Goal: Register for event/course

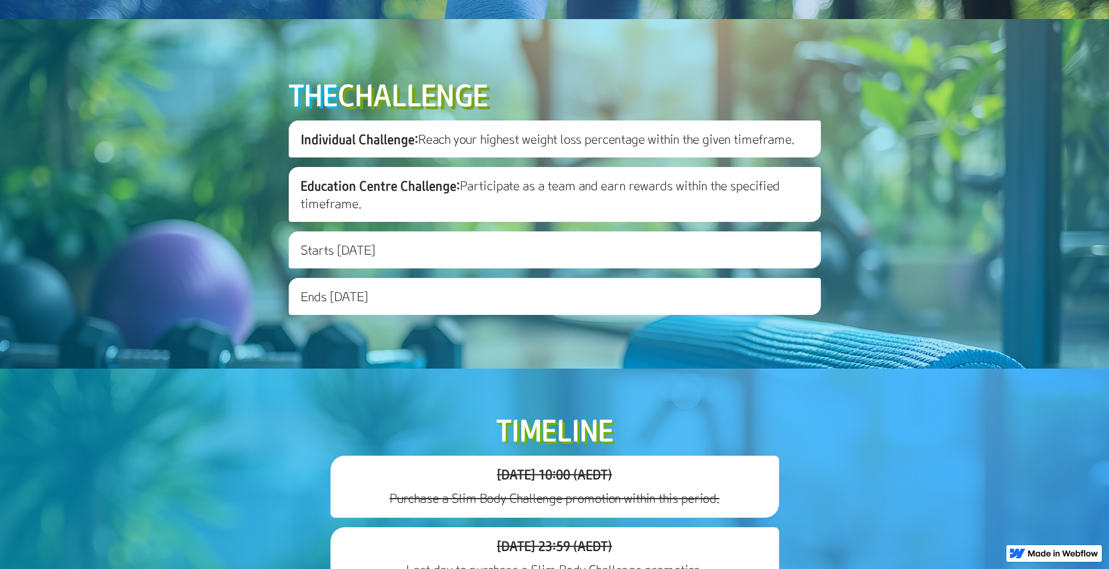
scroll to position [398, 0]
click at [408, 157] on h3 "Individual Challenge: Reach your highest weight loss percentage within the give…" at bounding box center [555, 138] width 532 height 37
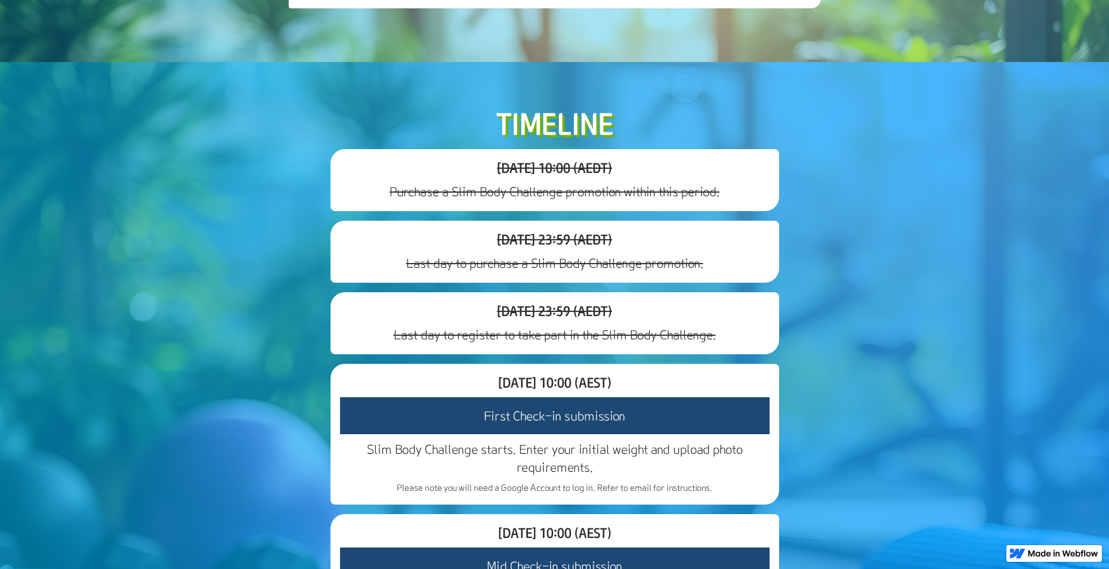
scroll to position [795, 0]
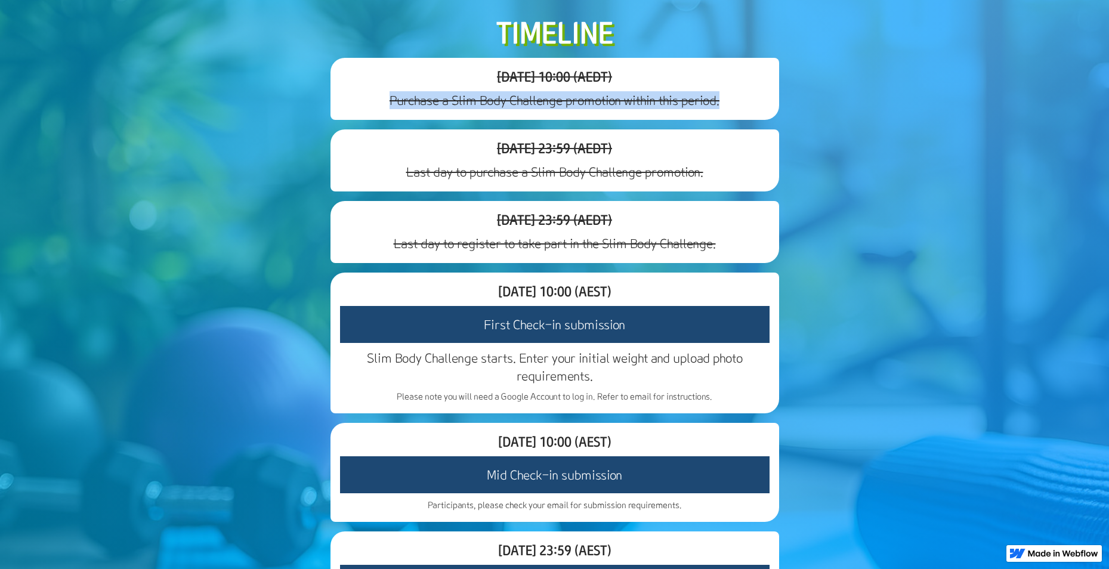
drag, startPoint x: 382, startPoint y: 207, endPoint x: 752, endPoint y: 220, distance: 370.1
click at [752, 120] on div "[DATE] 10:00 (AEDT) Purchase a Slim Body Challenge promotion within this period." at bounding box center [555, 89] width 449 height 62
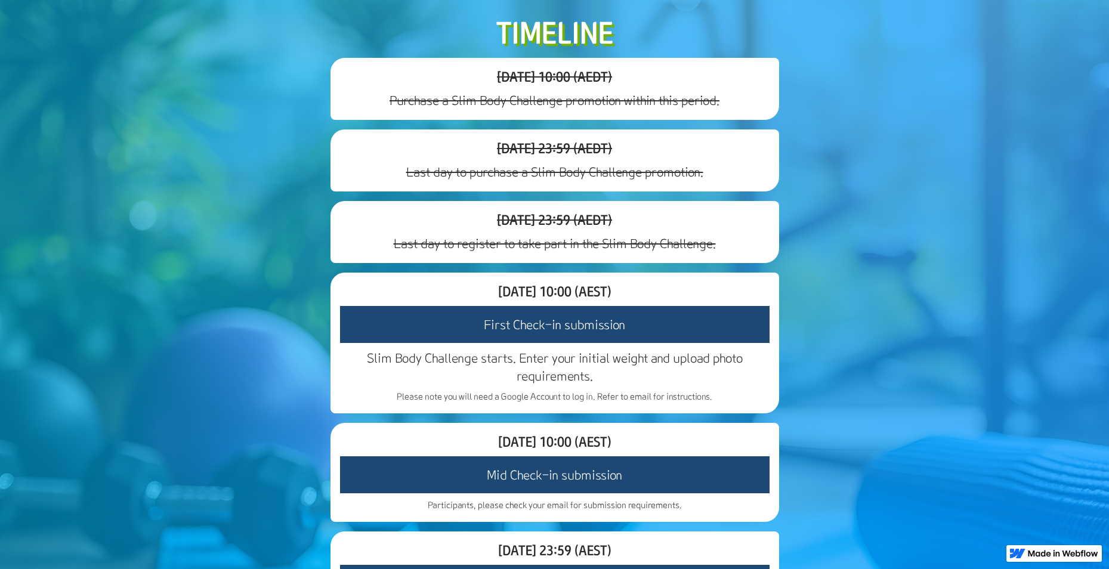
drag, startPoint x: 752, startPoint y: 220, endPoint x: 718, endPoint y: 288, distance: 76.0
click at [718, 181] on h3 "Last day to purchase a Slim Body Challenge promotion." at bounding box center [555, 172] width 430 height 18
drag, startPoint x: 407, startPoint y: 279, endPoint x: 718, endPoint y: 291, distance: 311.0
click at [718, 192] on div "[DATE] 23:59 (AEDT) Last day to purchase a Slim Body Challenge promotion." at bounding box center [555, 160] width 449 height 62
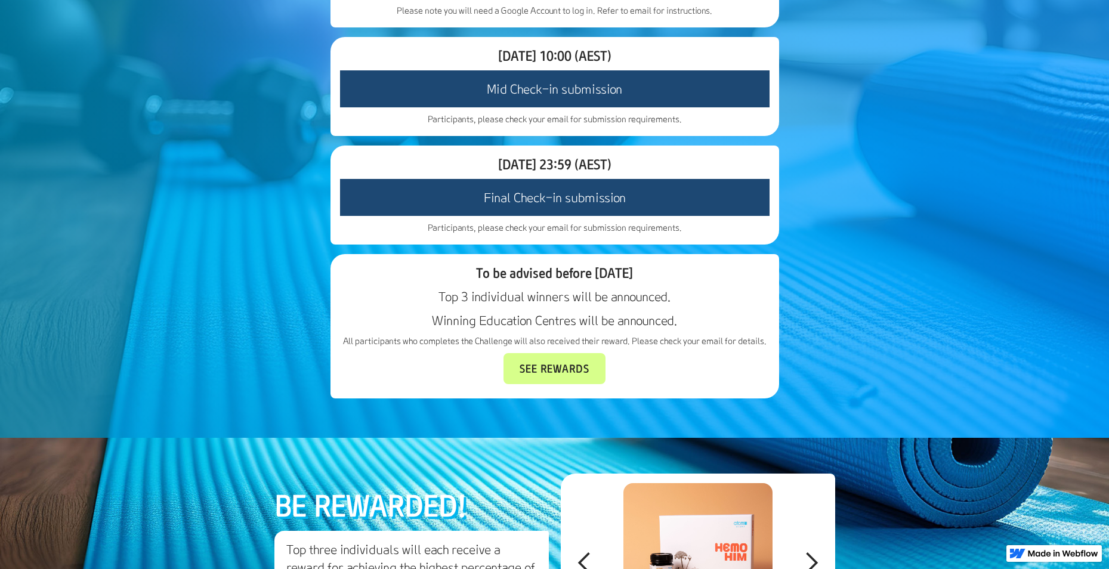
scroll to position [1293, 0]
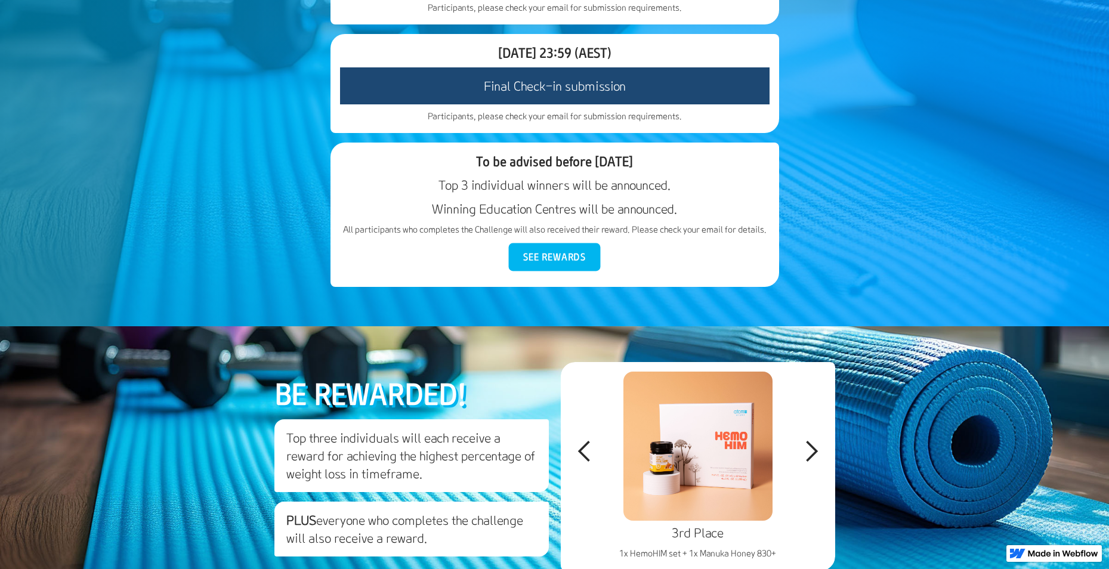
click at [554, 271] on link "See Rewards" at bounding box center [555, 257] width 92 height 28
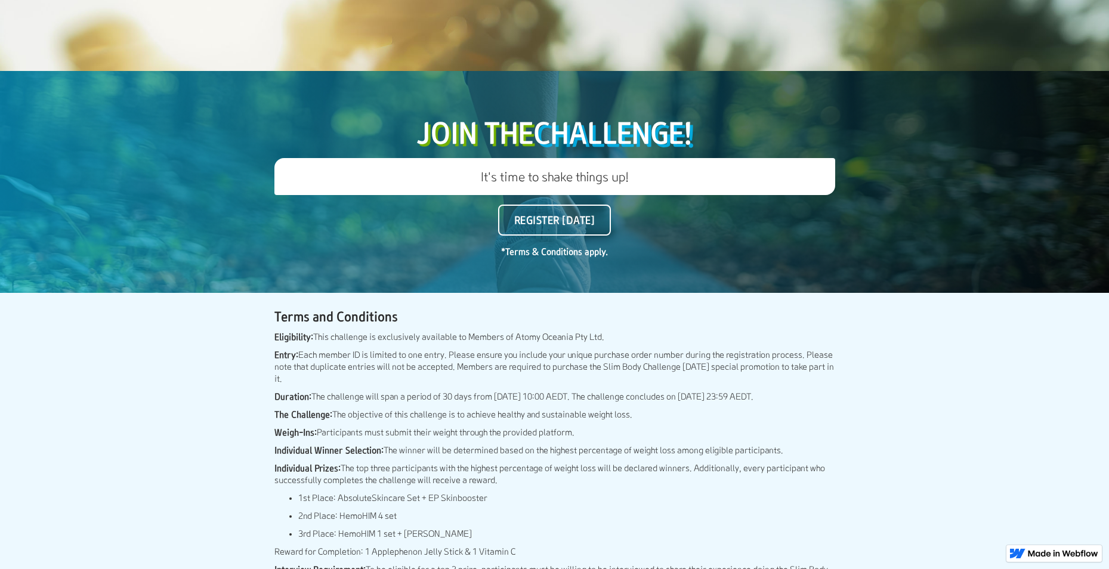
scroll to position [2323, 0]
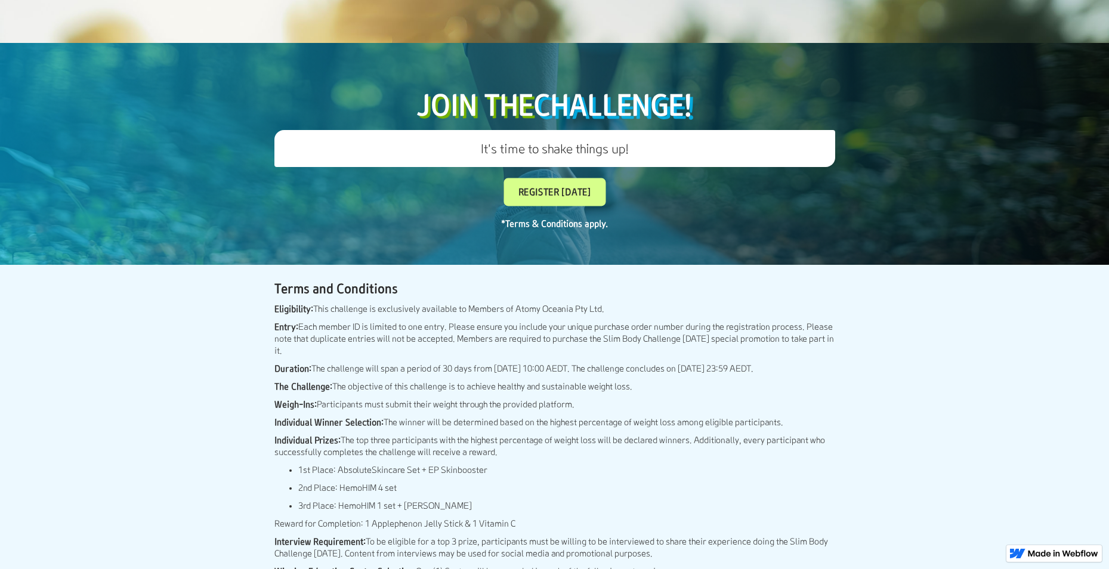
click at [564, 206] on link "Register [DATE]" at bounding box center [555, 192] width 102 height 28
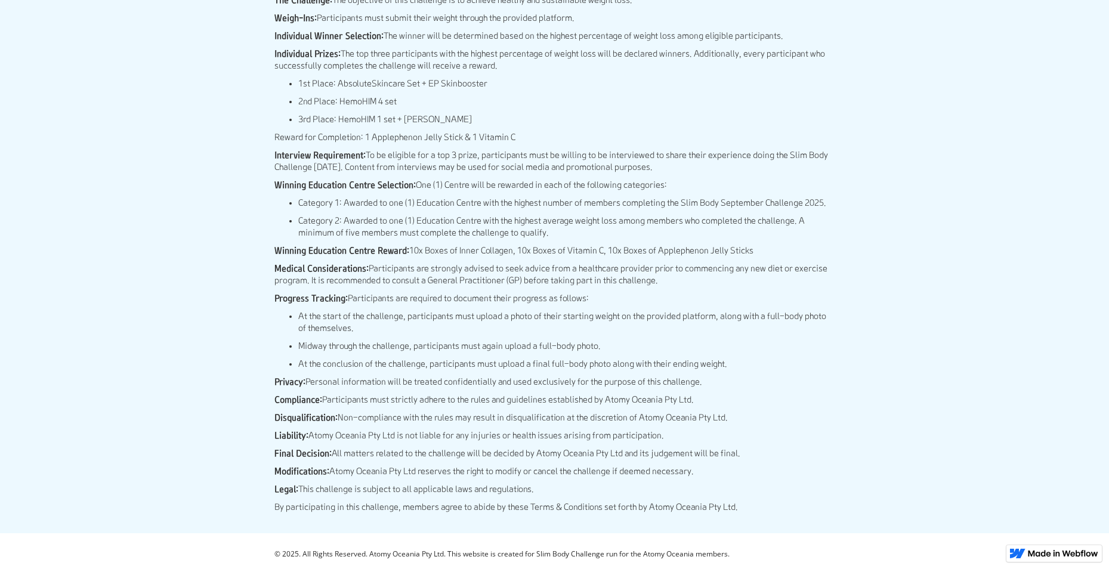
scroll to position [2829, 0]
